Goal: Task Accomplishment & Management: Use online tool/utility

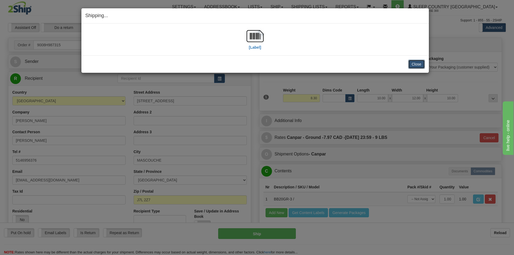
click at [413, 62] on button "Close" at bounding box center [416, 64] width 17 height 9
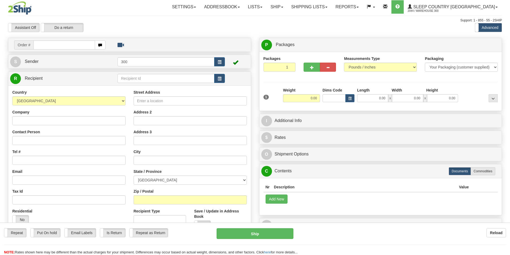
click at [319, 6] on div "Toggle navigation Settings Shipping Preferences Fields Preferences New" at bounding box center [255, 150] width 510 height 301
click at [331, 6] on link "Shipping lists" at bounding box center [309, 6] width 44 height 13
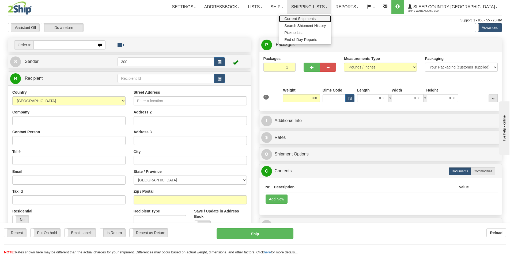
click at [331, 19] on link "Current Shipments" at bounding box center [305, 18] width 52 height 7
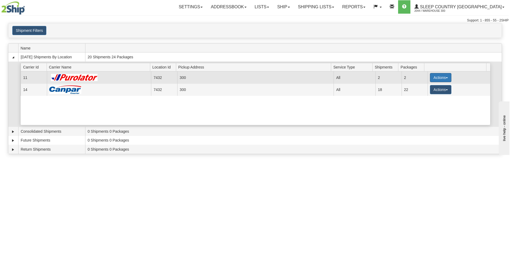
click at [447, 80] on button "Actions" at bounding box center [440, 77] width 21 height 9
click at [429, 95] on link "Close" at bounding box center [429, 94] width 43 height 7
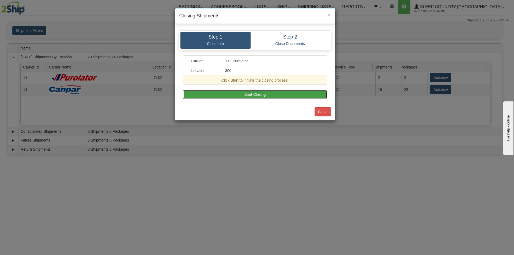
click at [269, 94] on button "Start Closing" at bounding box center [255, 94] width 144 height 9
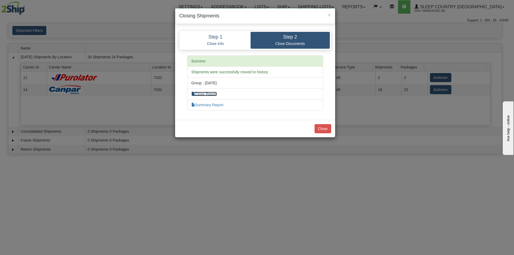
click at [214, 94] on link "Close Report" at bounding box center [204, 94] width 26 height 4
click at [207, 105] on link "Summary Report" at bounding box center [207, 105] width 32 height 4
click at [316, 131] on button "Close" at bounding box center [322, 128] width 17 height 9
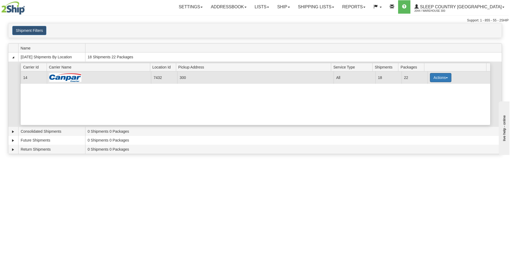
click at [441, 78] on button "Actions" at bounding box center [440, 77] width 21 height 9
click at [434, 94] on link "Close" at bounding box center [429, 94] width 43 height 7
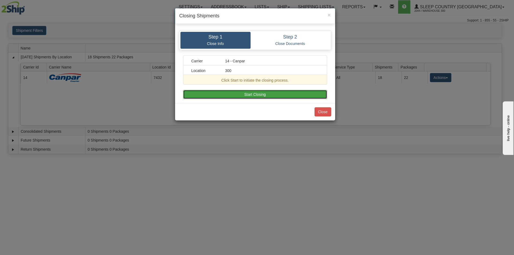
click at [231, 92] on button "Start Closing" at bounding box center [255, 94] width 144 height 9
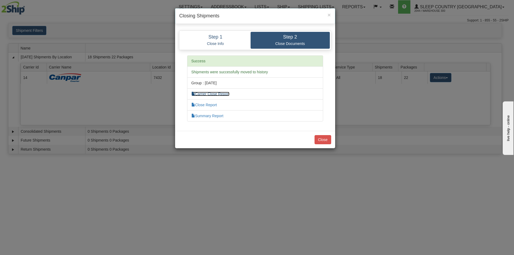
click at [206, 94] on link "Carrier Close Report" at bounding box center [210, 94] width 38 height 4
click at [208, 103] on link "Close Report" at bounding box center [204, 105] width 26 height 4
click at [213, 116] on link "Summary Report" at bounding box center [207, 116] width 32 height 4
click at [319, 142] on button "Close" at bounding box center [322, 139] width 17 height 9
